Goal: Find specific page/section: Find specific page/section

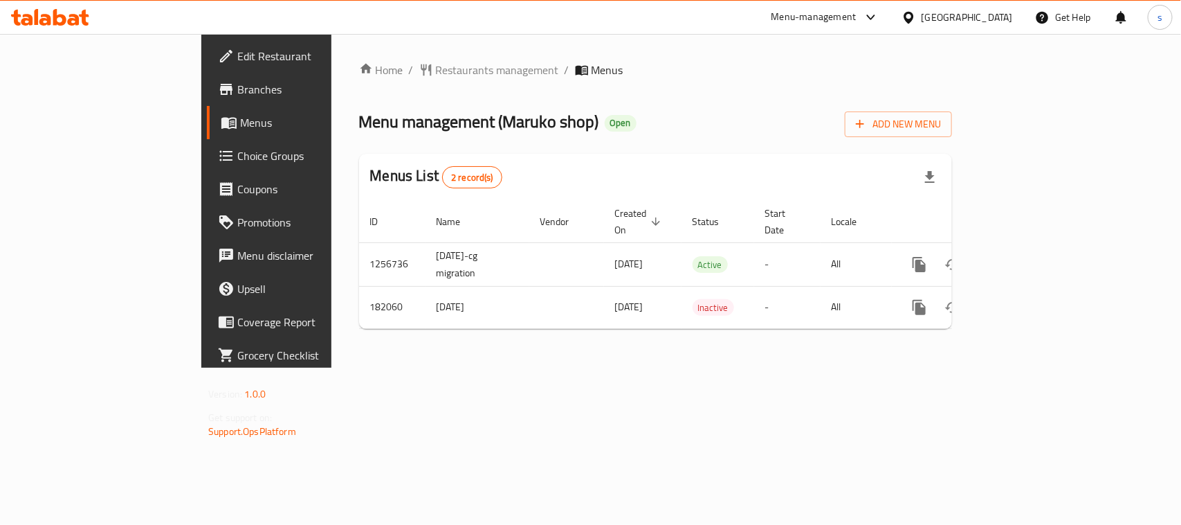
click at [922, 16] on div at bounding box center [912, 17] width 20 height 15
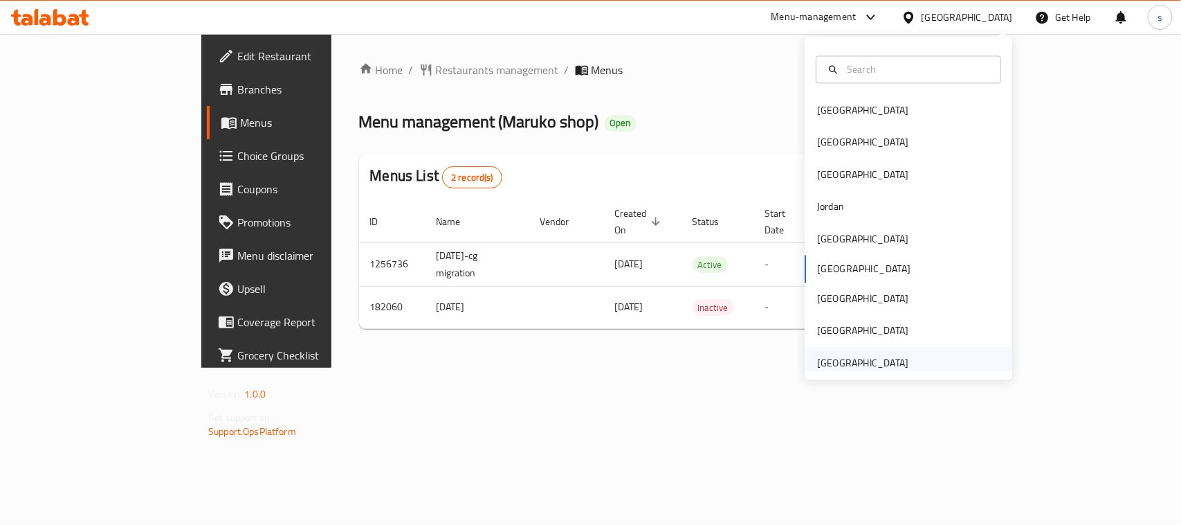
click at [853, 361] on div "[GEOGRAPHIC_DATA]" at bounding box center [862, 362] width 91 height 15
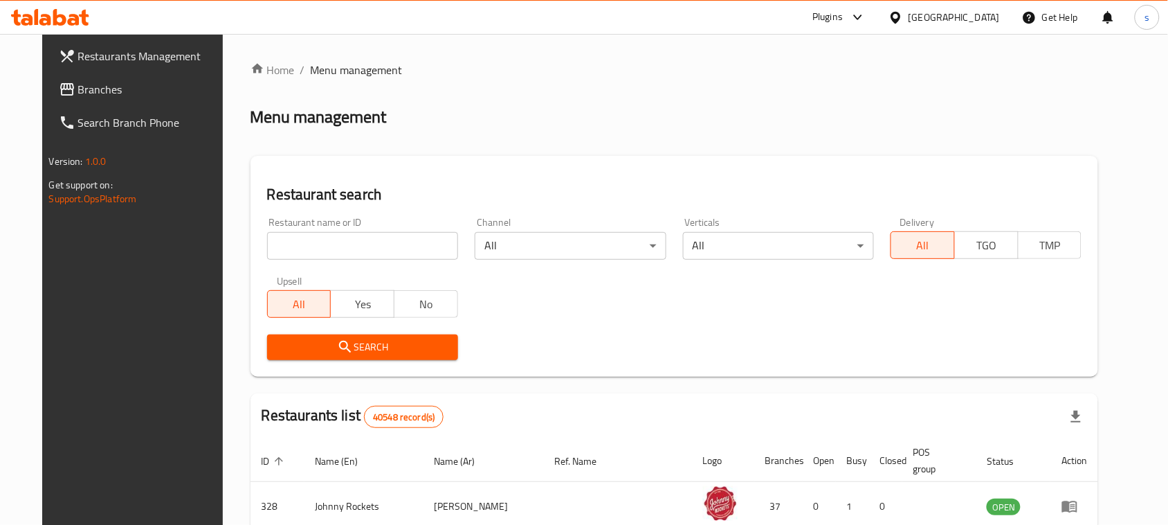
click at [78, 93] on span "Branches" at bounding box center [152, 89] width 148 height 17
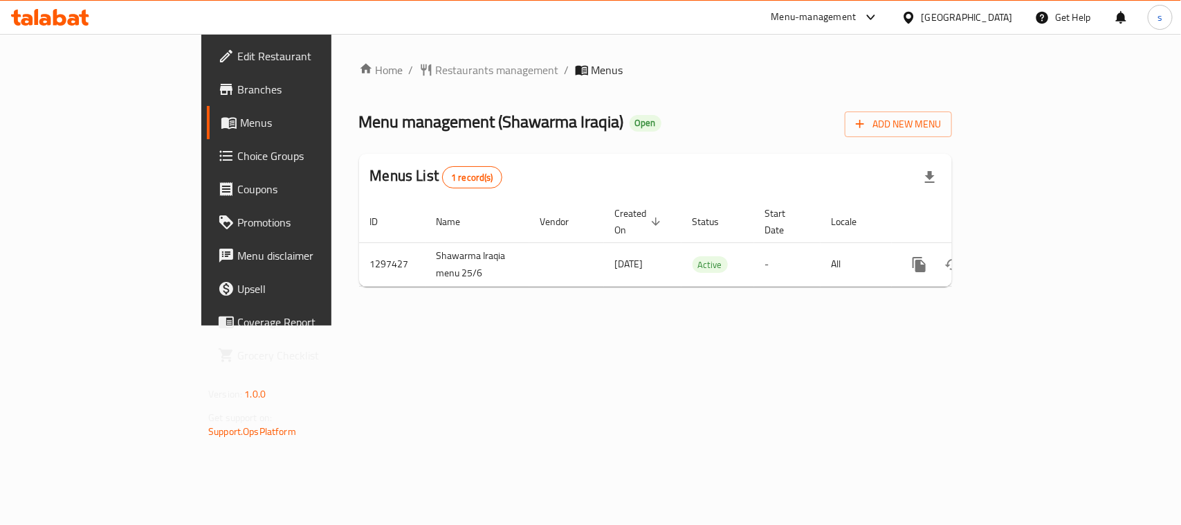
click at [871, 16] on icon at bounding box center [871, 17] width 17 height 17
click at [919, 19] on div at bounding box center [912, 17] width 20 height 15
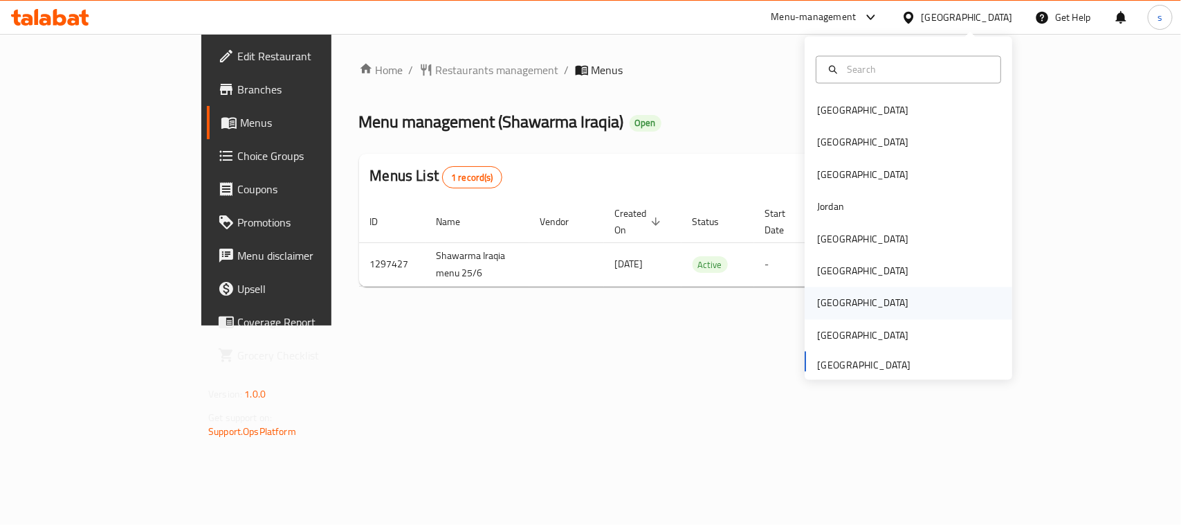
click at [817, 309] on div "[GEOGRAPHIC_DATA]" at bounding box center [862, 302] width 91 height 15
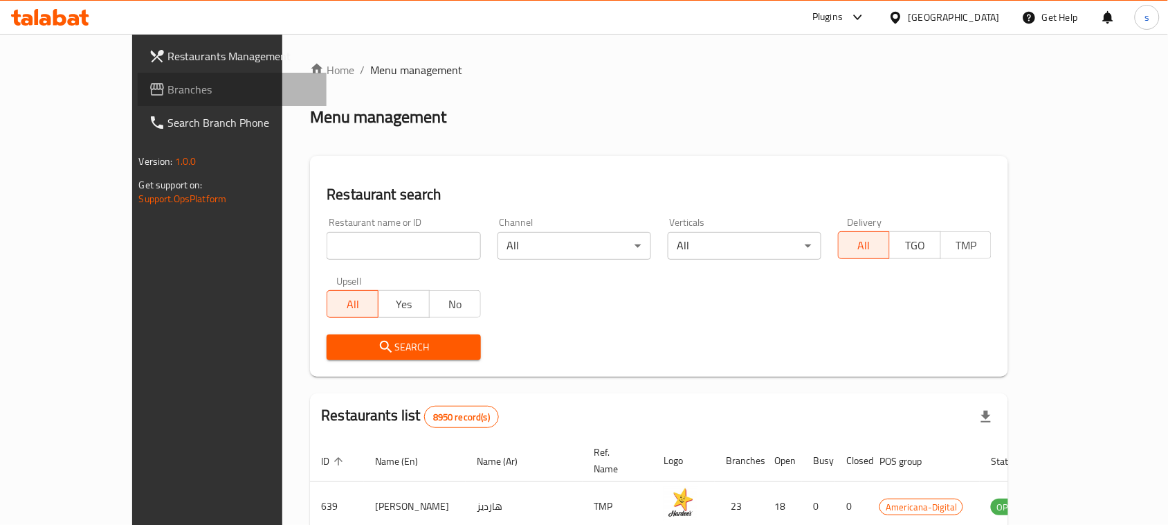
click at [168, 86] on span "Branches" at bounding box center [242, 89] width 148 height 17
